Goal: Task Accomplishment & Management: Complete application form

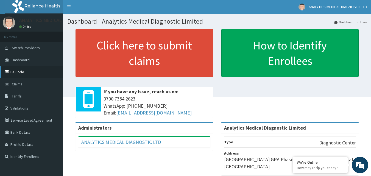
click at [33, 74] on link "PA Code" at bounding box center [31, 72] width 63 height 12
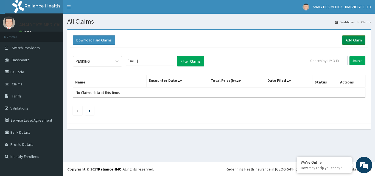
click at [353, 38] on link "Add Claim" at bounding box center [353, 39] width 23 height 9
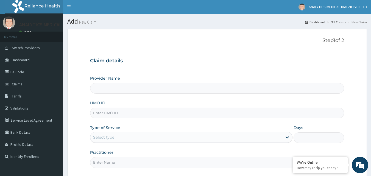
type input "Analytics Medical Diagnostic Limited"
click at [122, 113] on input "HMO ID" at bounding box center [217, 113] width 255 height 11
paste input "QKA/10015/A"
type input "QKA/10015/A"
click at [113, 137] on div "Select type" at bounding box center [103, 137] width 21 height 5
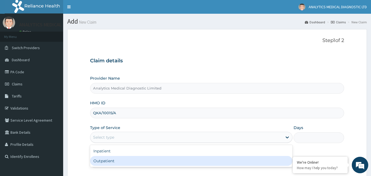
click at [114, 160] on div "Outpatient" at bounding box center [191, 161] width 203 height 10
type input "1"
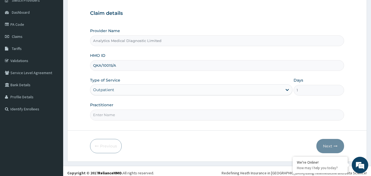
scroll to position [48, 0]
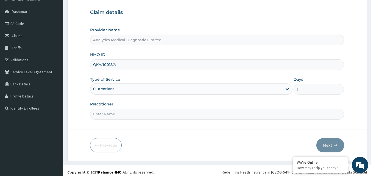
click at [175, 114] on input "Practitioner" at bounding box center [217, 114] width 255 height 11
type input "NIL"
click at [325, 142] on button "Next" at bounding box center [331, 145] width 28 height 14
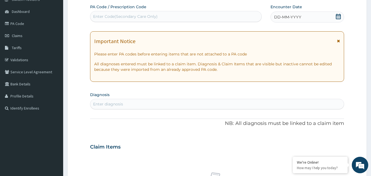
click at [144, 15] on div "Enter Code(Secondary Care Only)" at bounding box center [125, 16] width 65 height 5
paste input "PA/6A23A6"
type input "PA/6A23A6"
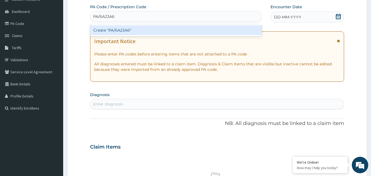
click at [141, 31] on div "Create "PA/6A23A6"" at bounding box center [176, 30] width 172 height 10
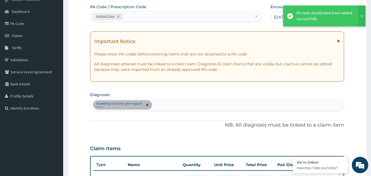
scroll to position [58, 0]
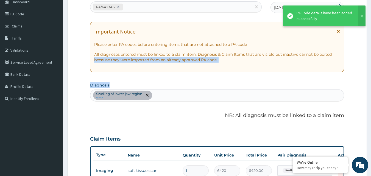
drag, startPoint x: 371, startPoint y: 56, endPoint x: 363, endPoint y: 79, distance: 24.3
click at [363, 79] on section "Step 2 of 2 PA Code / Prescription Code PA/6A23A6 Encounter Date [DATE] Importa…" at bounding box center [217, 132] width 308 height 331
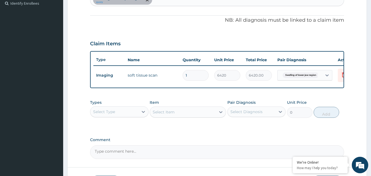
scroll to position [198, 0]
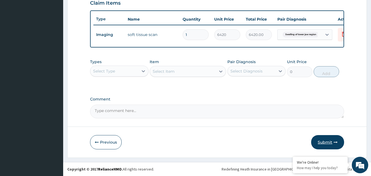
click at [319, 142] on button "Submit" at bounding box center [327, 142] width 33 height 14
